Goal: Transaction & Acquisition: Obtain resource

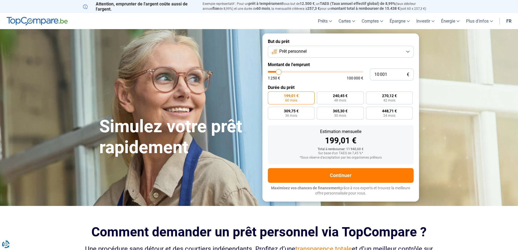
type input "8 500"
type input "8500"
type input "8 250"
type input "8250"
type input "7 500"
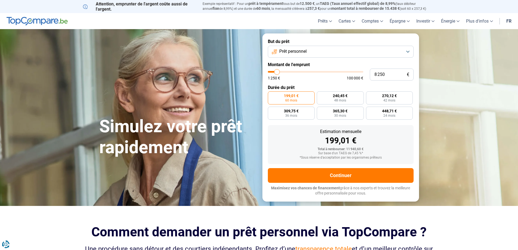
type input "7500"
type input "6 750"
type input "6750"
type input "5 750"
type input "5750"
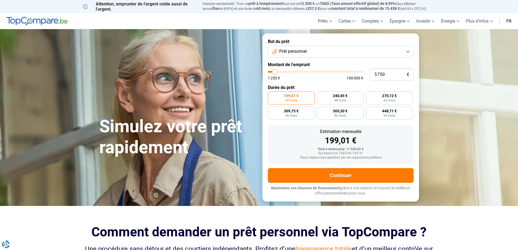
type input "4 500"
type input "4500"
type input "3 500"
type input "3500"
type input "3 000"
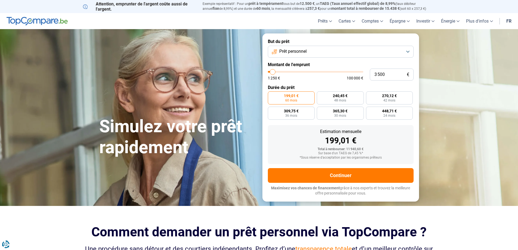
type input "3000"
type input "1 500"
type input "1500"
type input "1 250"
drag, startPoint x: 278, startPoint y: 73, endPoint x: 253, endPoint y: 75, distance: 24.8
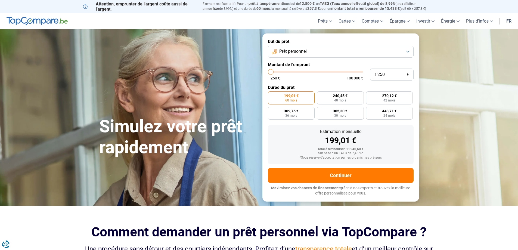
type input "1250"
click at [268, 73] on input "range" at bounding box center [315, 72] width 95 height 2
radio input "true"
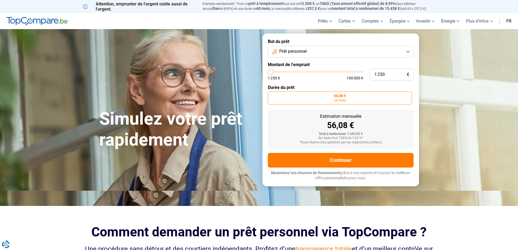
type input "4 000"
type input "4000"
type input "4 250"
type input "4250"
type input "4 500"
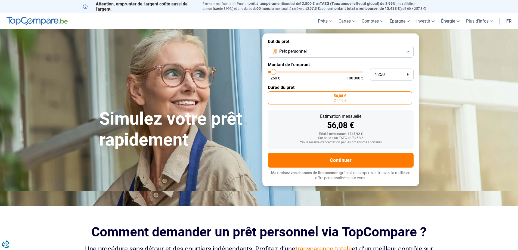
type input "4500"
type input "5 500"
type input "5500"
type input "6 000"
type input "6000"
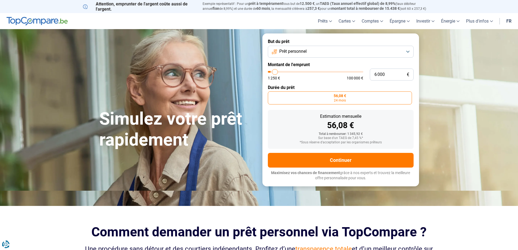
type input "6 500"
type input "6500"
type input "6 000"
type input "6000"
type input "5 750"
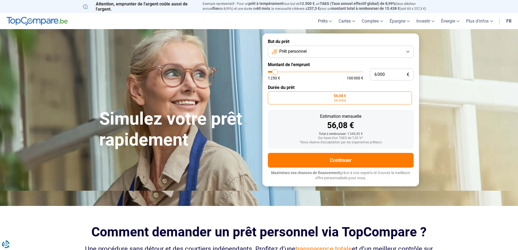
type input "5750"
type input "5 500"
type input "5500"
type input "5 250"
type input "5250"
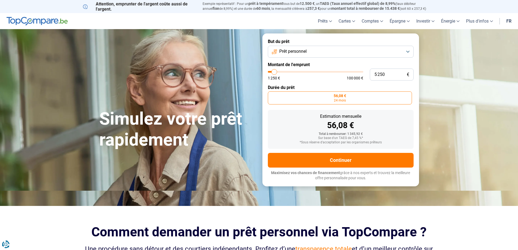
type input "5 000"
type input "5000"
type input "4 500"
type input "4500"
type input "4 000"
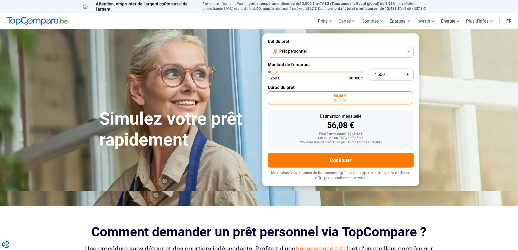
type input "4000"
type input "2 750"
type input "2750"
type input "1 500"
type input "1500"
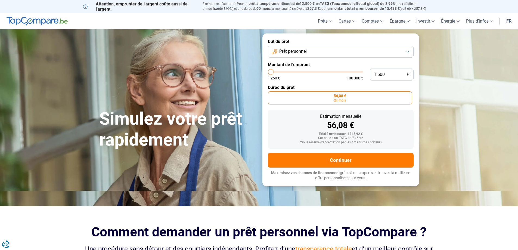
type input "1 250"
type input "1250"
drag, startPoint x: 273, startPoint y: 72, endPoint x: 263, endPoint y: 75, distance: 10.8
click at [268, 73] on input "range" at bounding box center [315, 72] width 95 height 2
drag, startPoint x: 387, startPoint y: 73, endPoint x: 325, endPoint y: 66, distance: 62.7
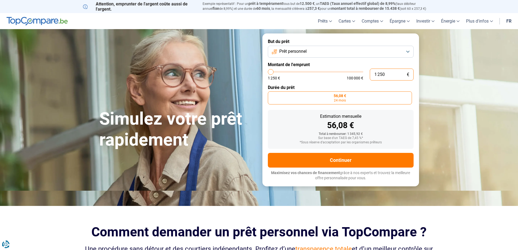
click at [326, 66] on form "But du prêt Prêt personnel Montant de l'emprunt 1 250 € 1 250 € 100 000 € Durée…" at bounding box center [340, 109] width 157 height 153
type input "1"
type input "1250"
type input "15"
type input "1250"
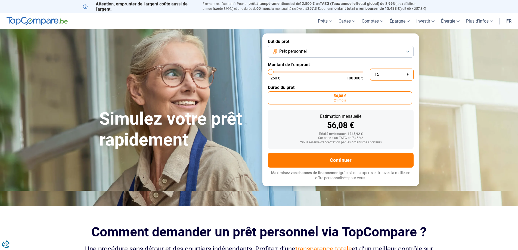
type input "150"
type input "1250"
type input "1 500"
type input "1500"
type input "1 500"
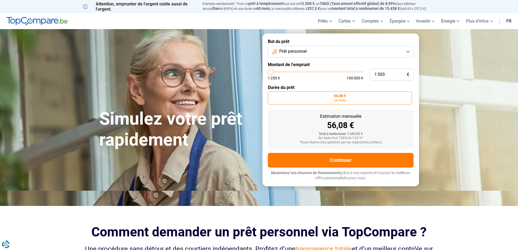
click at [383, 128] on div "56,08 €" at bounding box center [340, 125] width 137 height 8
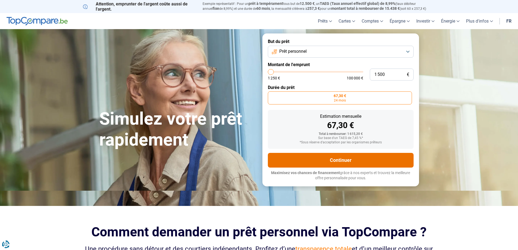
click at [329, 158] on button "Continuer" at bounding box center [341, 160] width 146 height 15
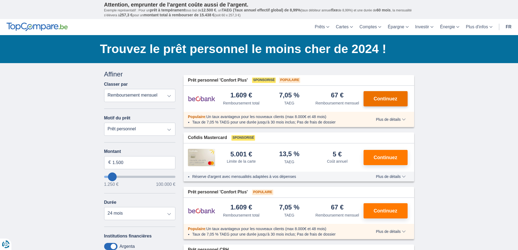
click at [390, 100] on span "Continuez" at bounding box center [386, 98] width 24 height 5
